Goal: Find specific page/section: Find specific page/section

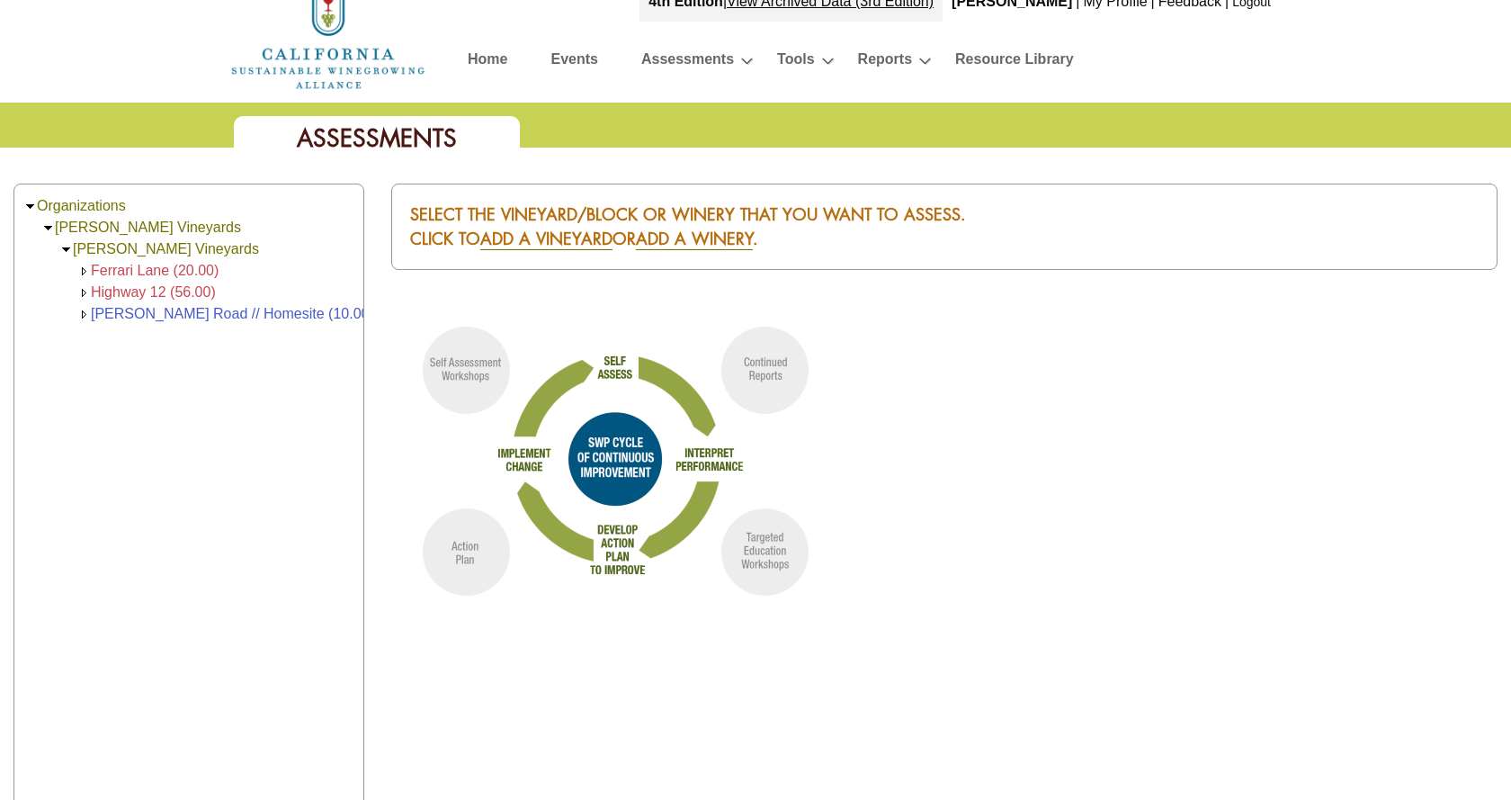
scroll to position [43, 0]
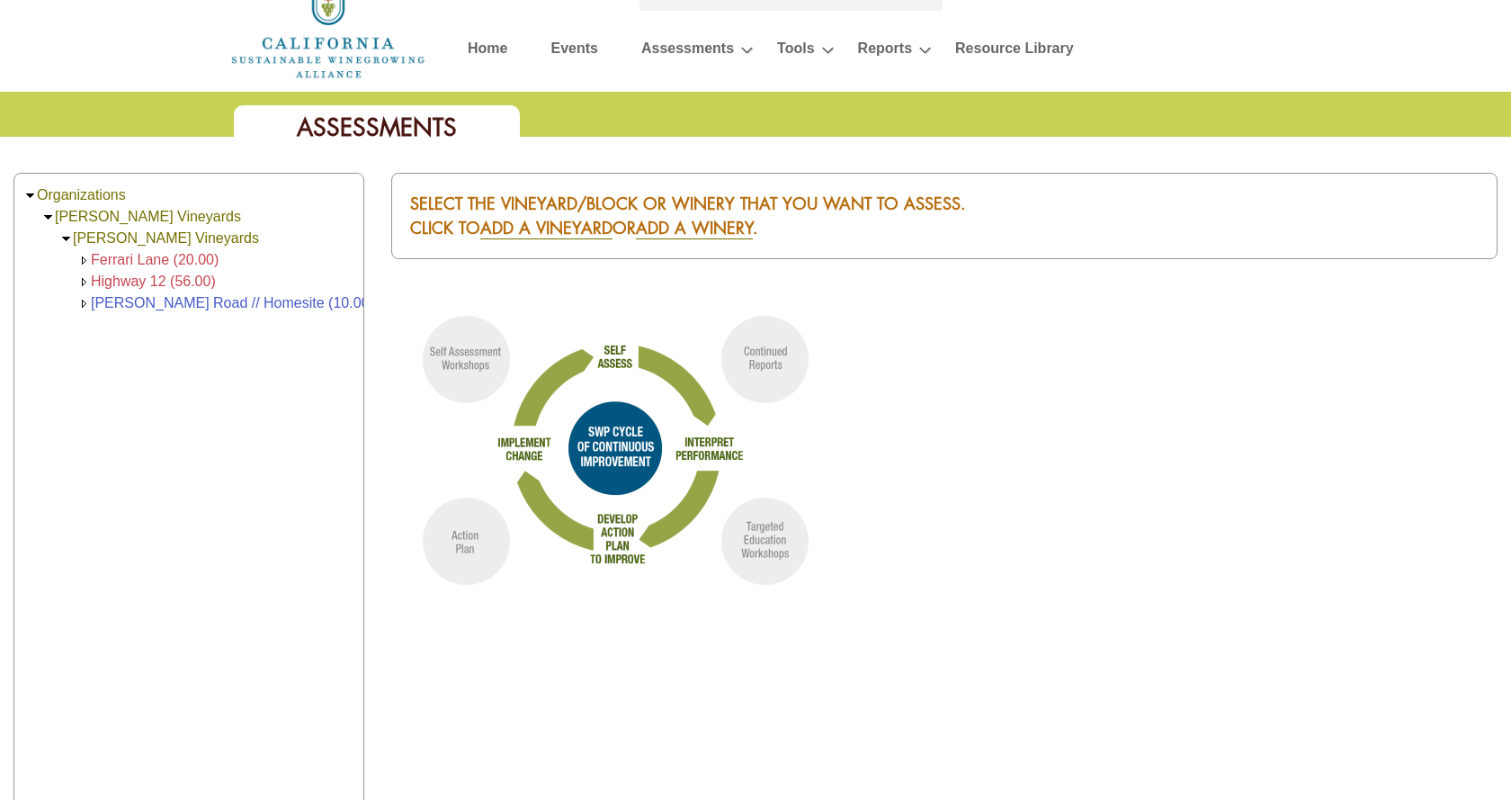
click at [484, 54] on link "Home" at bounding box center [488, 51] width 40 height 31
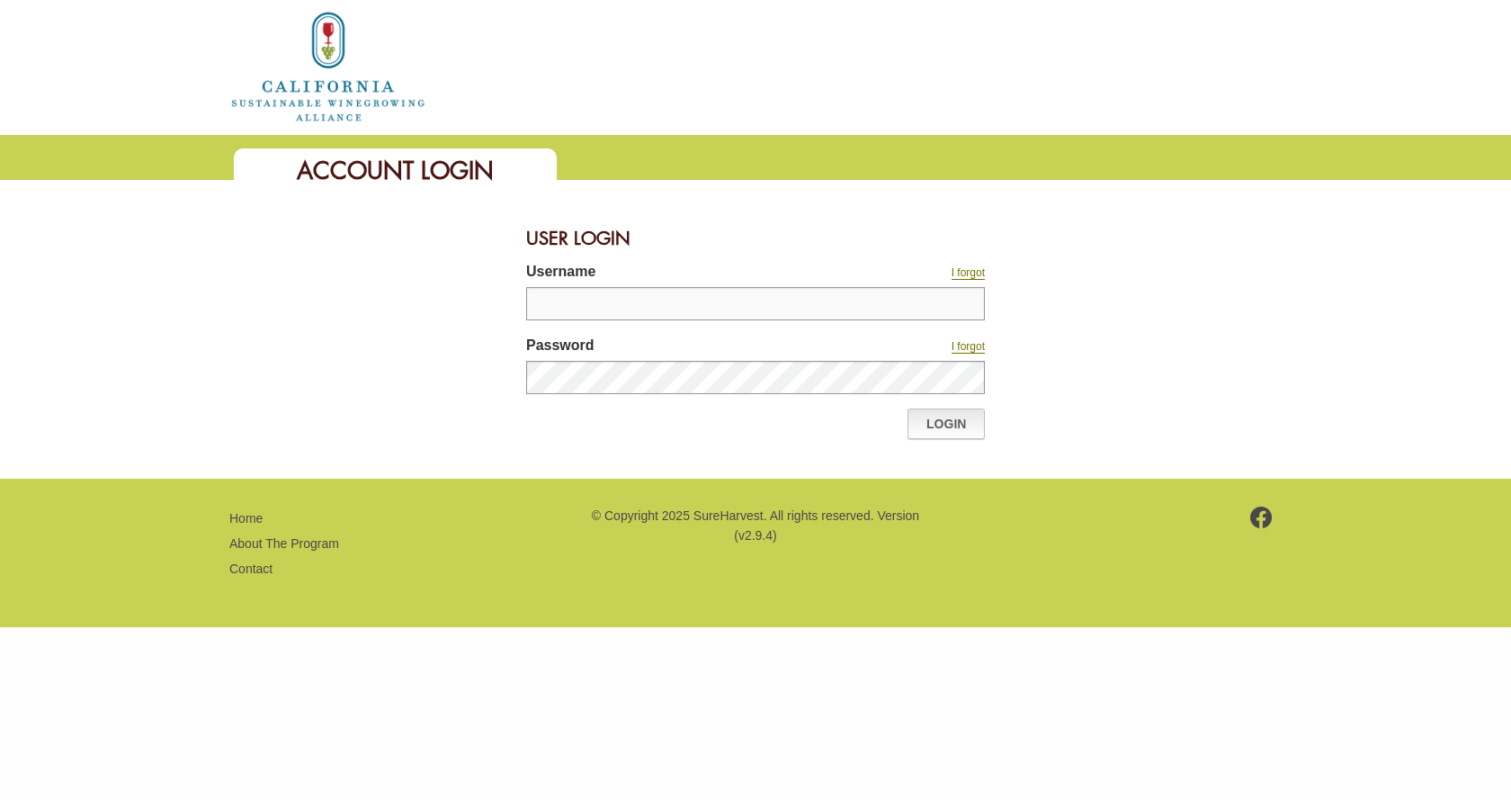
type input "**********"
click at [952, 428] on link "Login" at bounding box center [946, 423] width 77 height 31
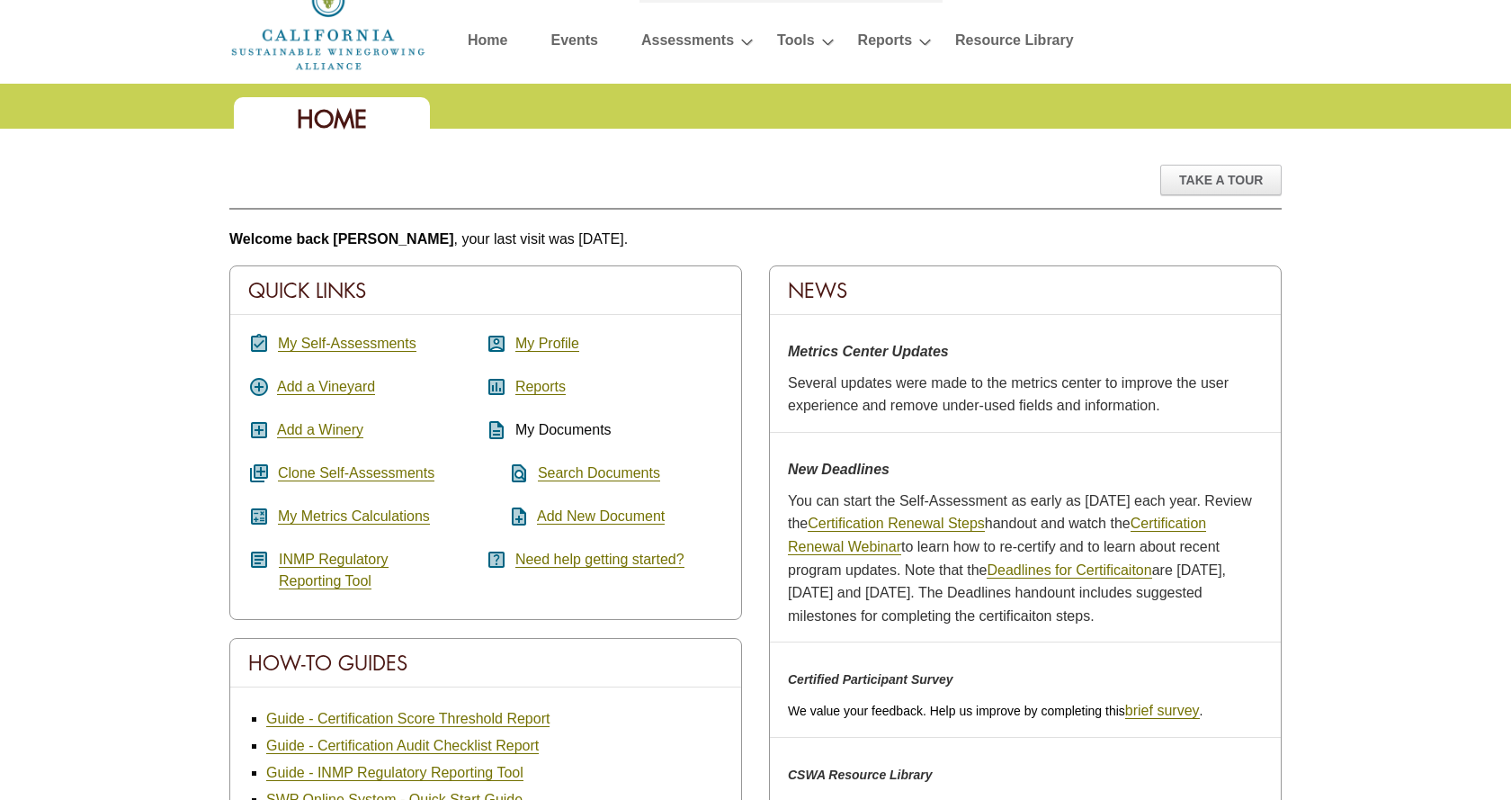
scroll to position [56, 0]
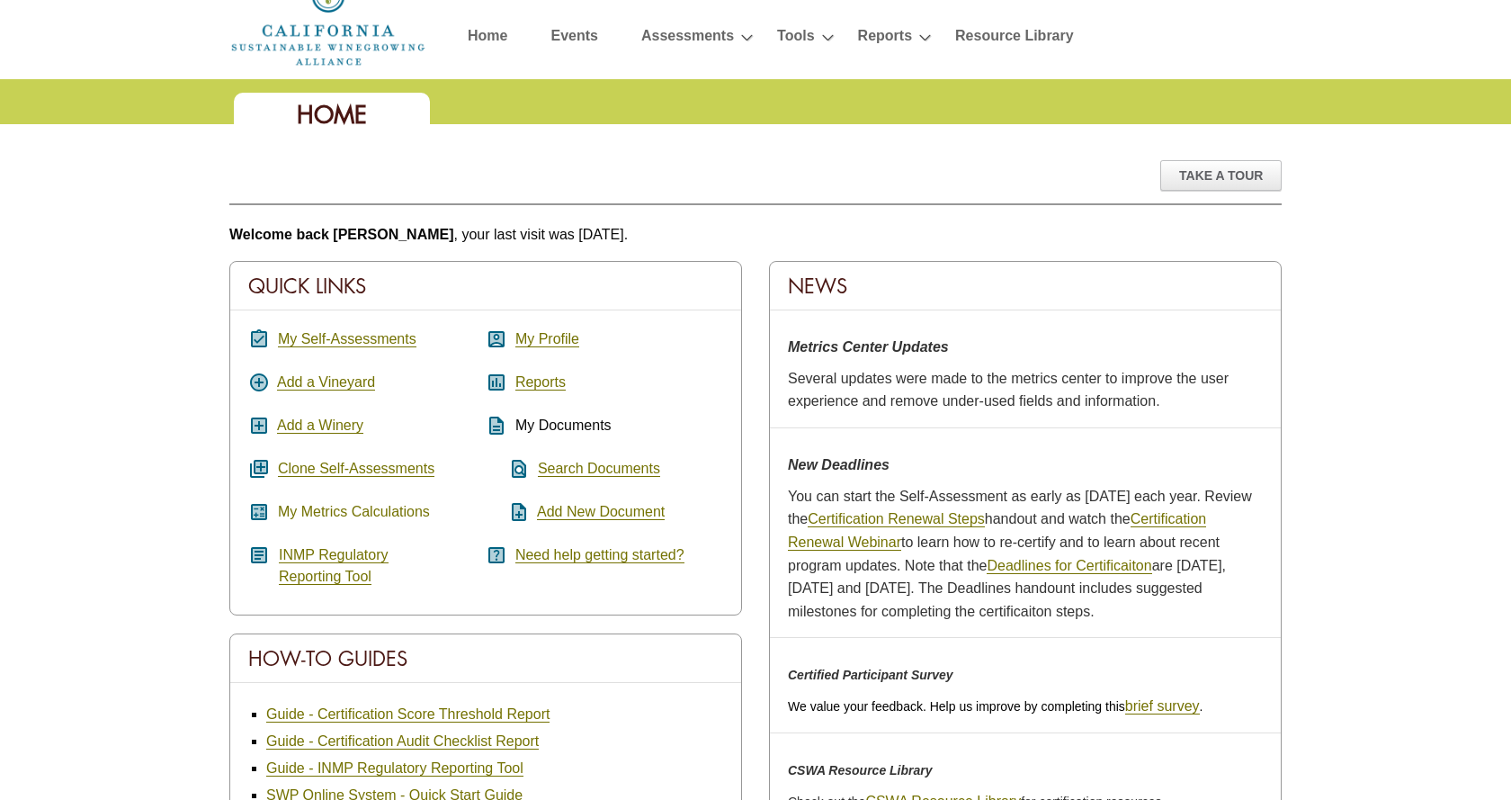
click at [376, 508] on link "My Metrics Calculations" at bounding box center [354, 512] width 152 height 16
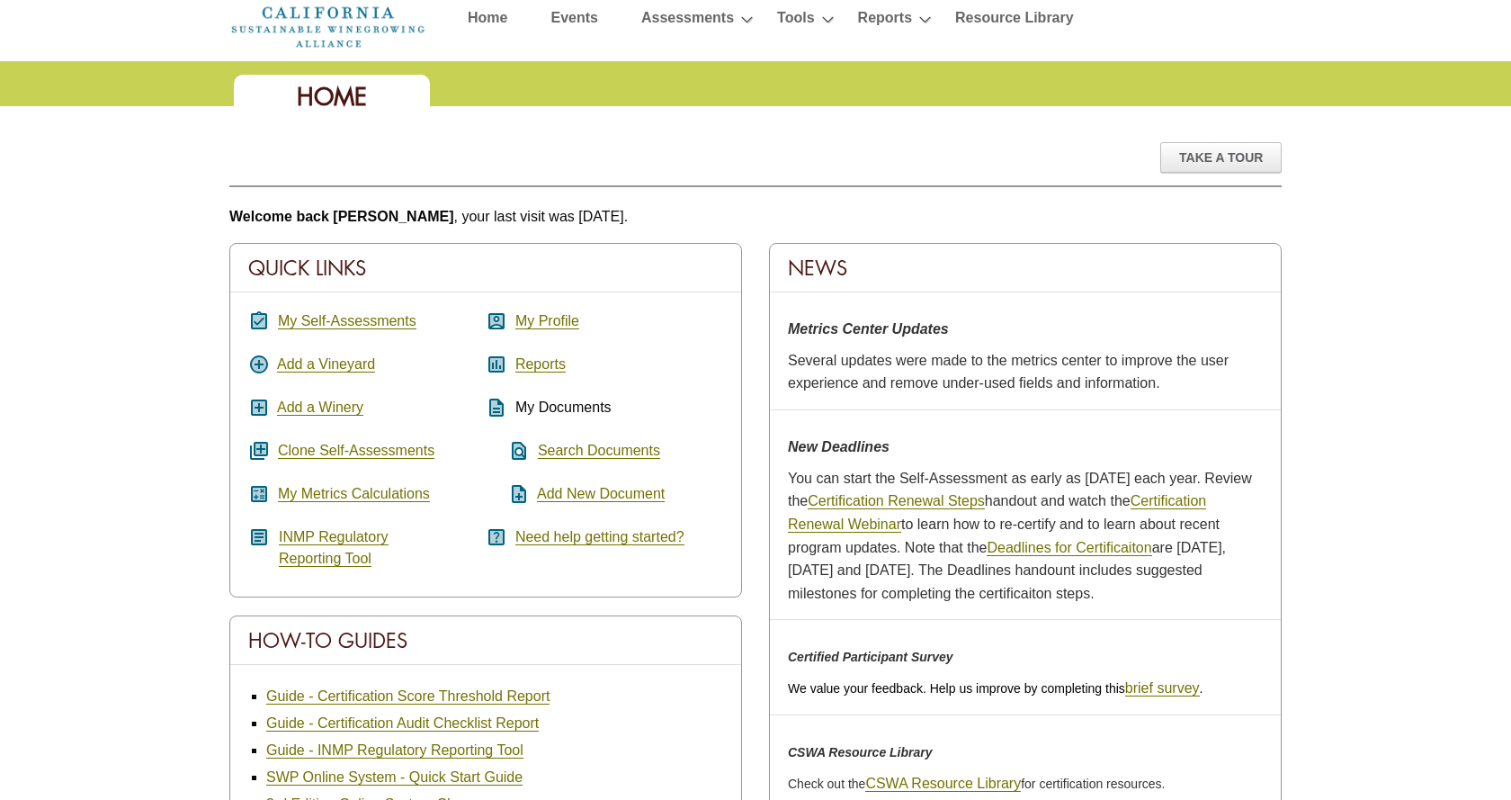
scroll to position [54, 0]
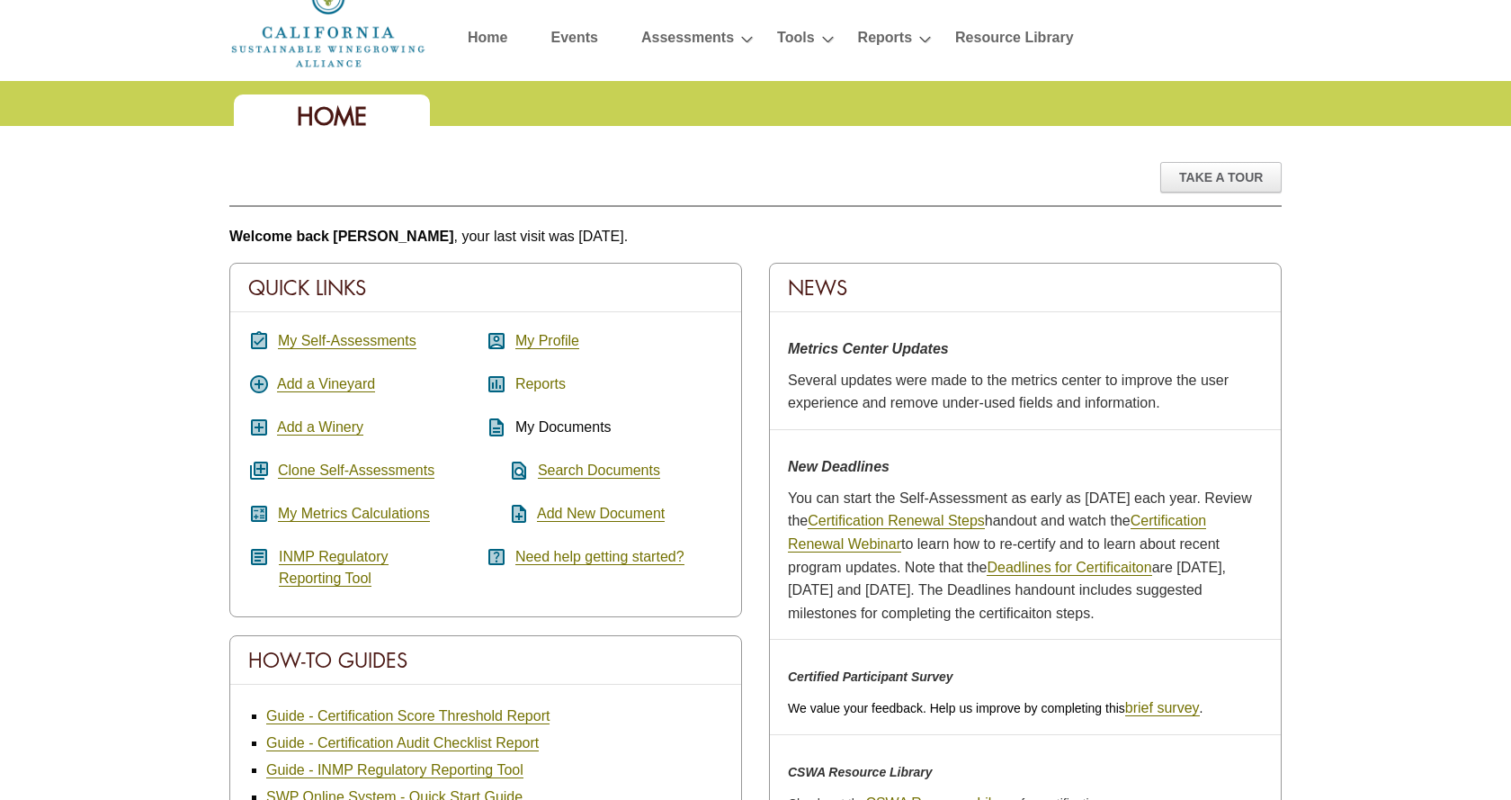
click at [544, 386] on link "Reports" at bounding box center [540, 384] width 50 height 16
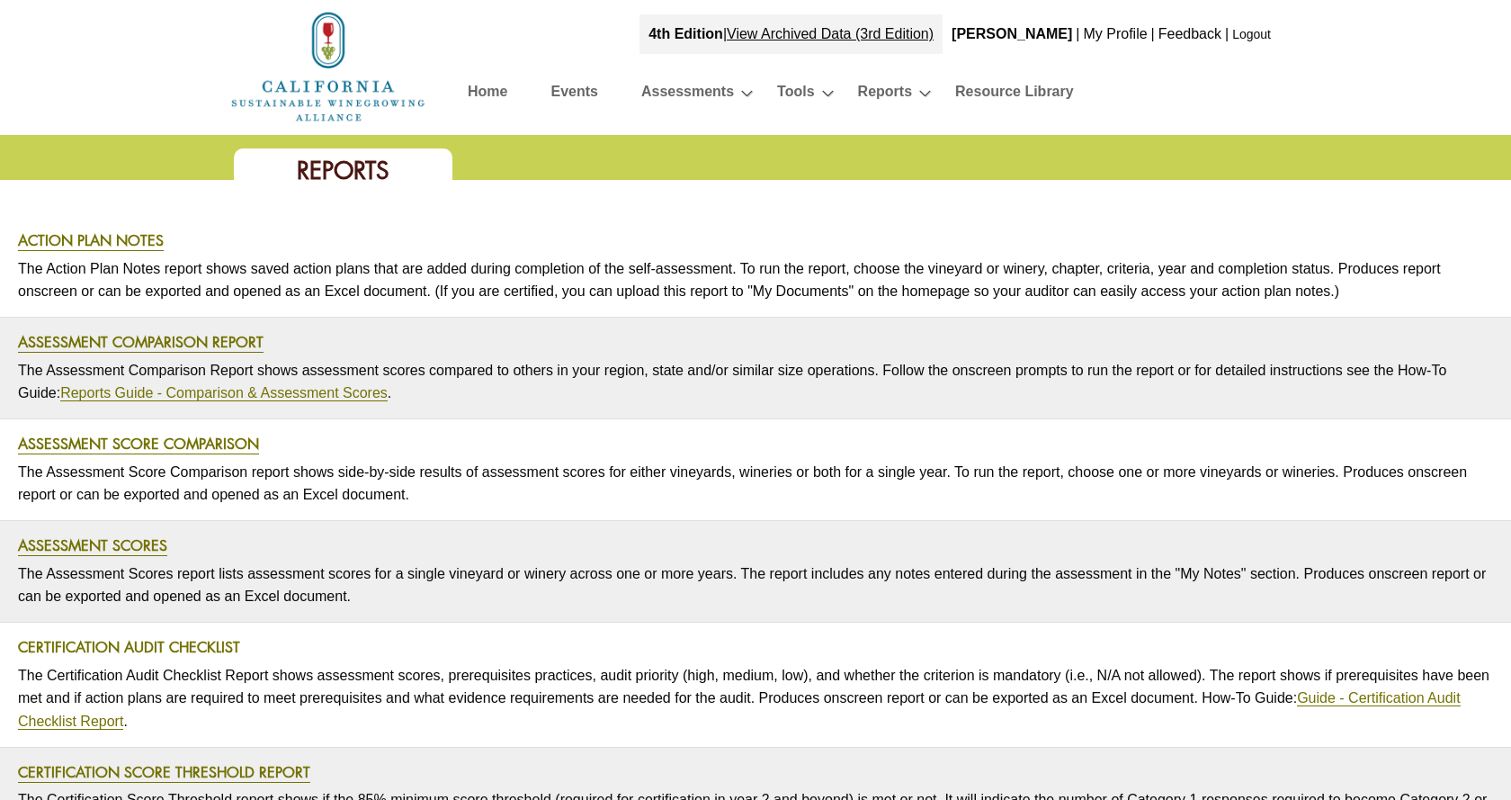
click at [163, 648] on link "Certification Audit Checklist" at bounding box center [129, 647] width 222 height 21
